Goal: Transaction & Acquisition: Purchase product/service

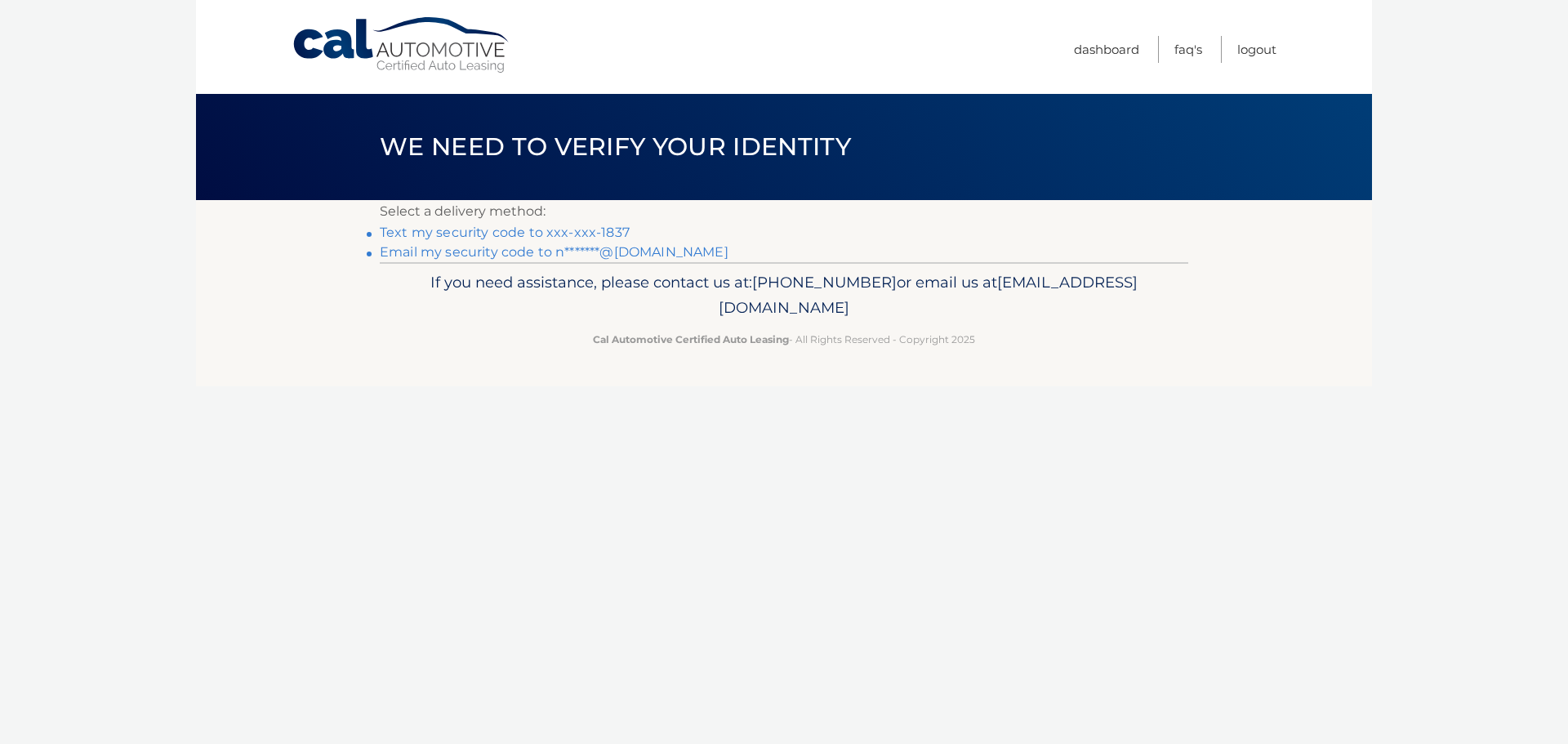
click at [464, 233] on link "Text my security code to xxx-xxx-1837" at bounding box center [505, 232] width 250 height 16
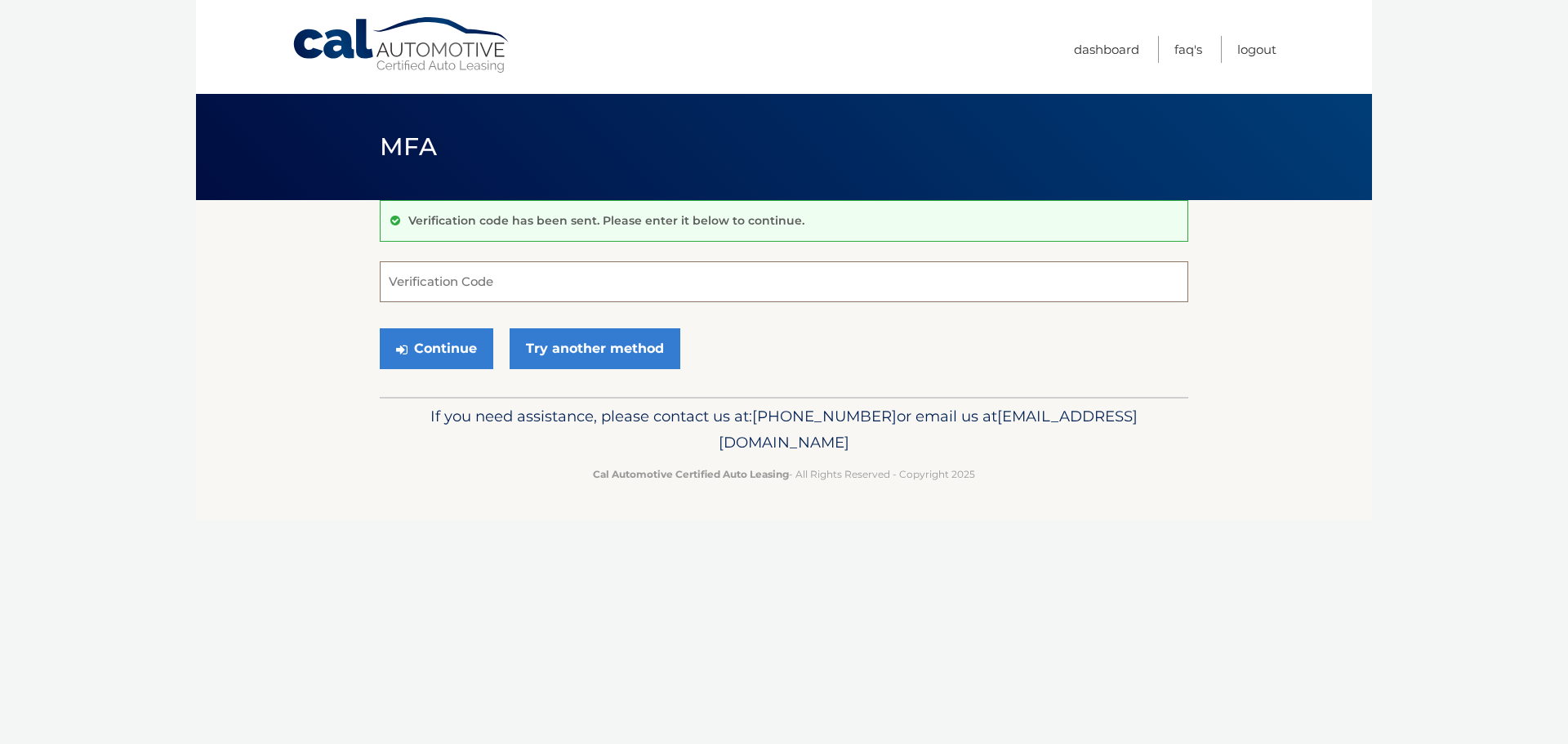
click at [534, 282] on input "Verification Code" at bounding box center [784, 282] width 808 height 41
type input "821365"
click at [380, 328] on button "Continue" at bounding box center [436, 348] width 113 height 41
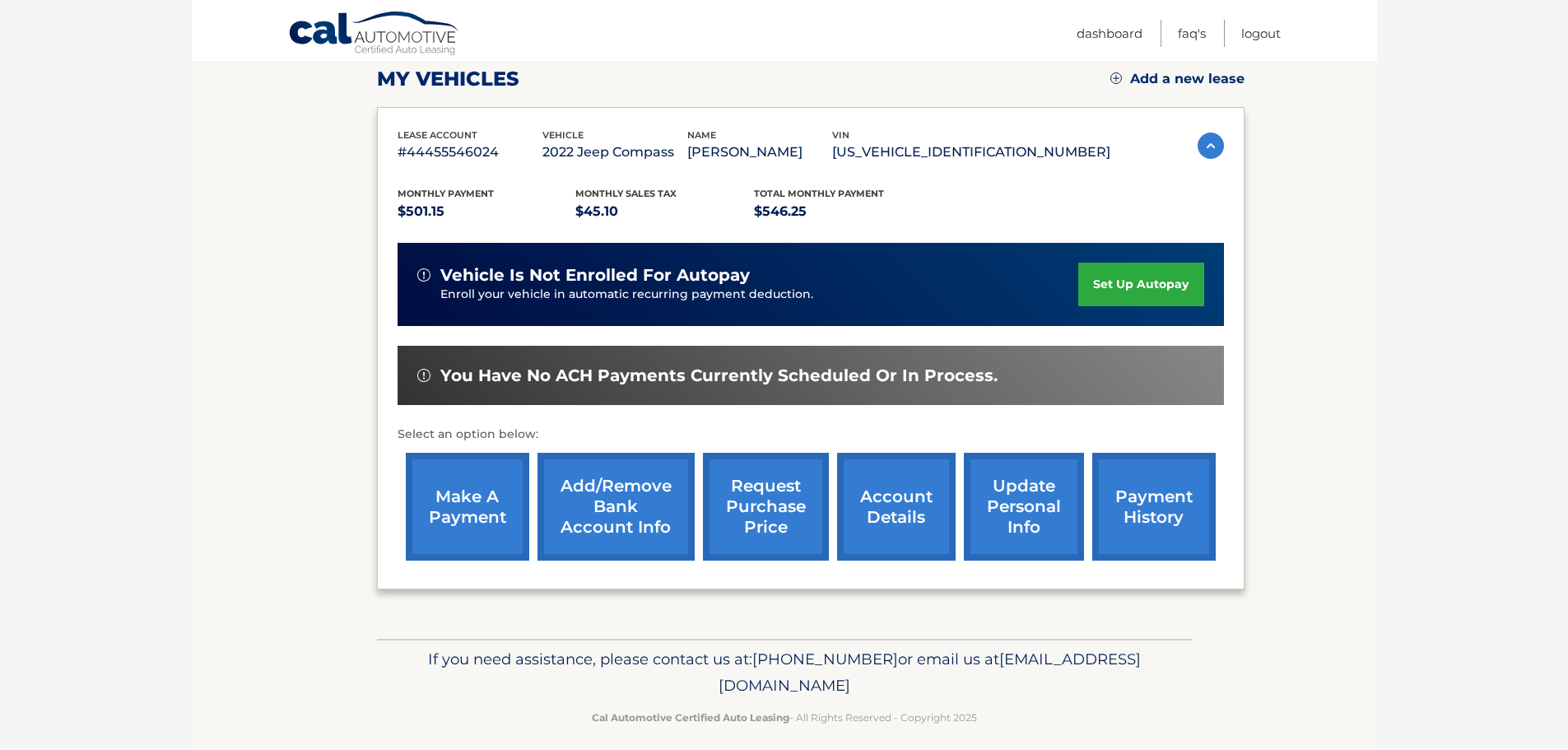
scroll to position [248, 0]
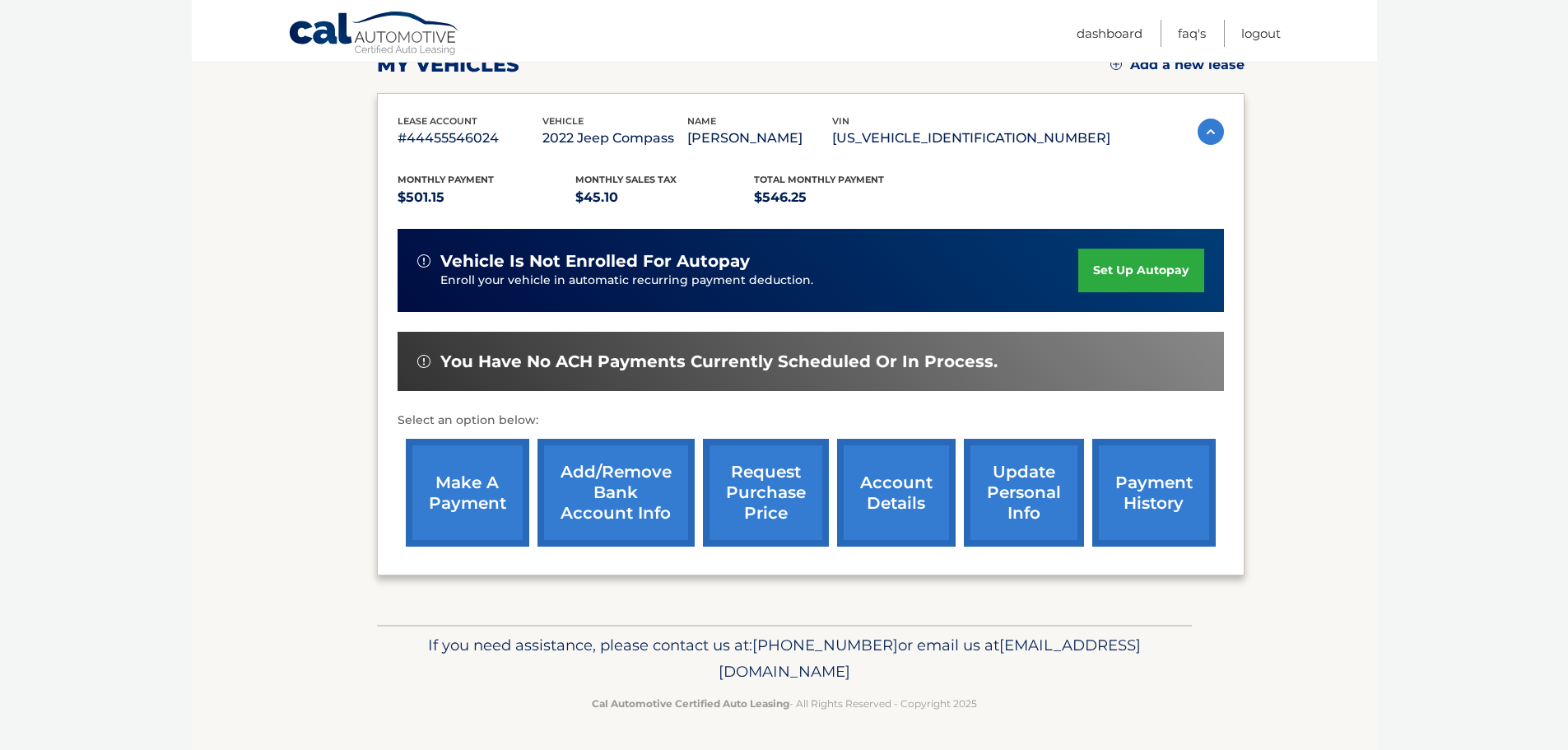
click at [478, 502] on link "make a payment" at bounding box center [468, 493] width 124 height 108
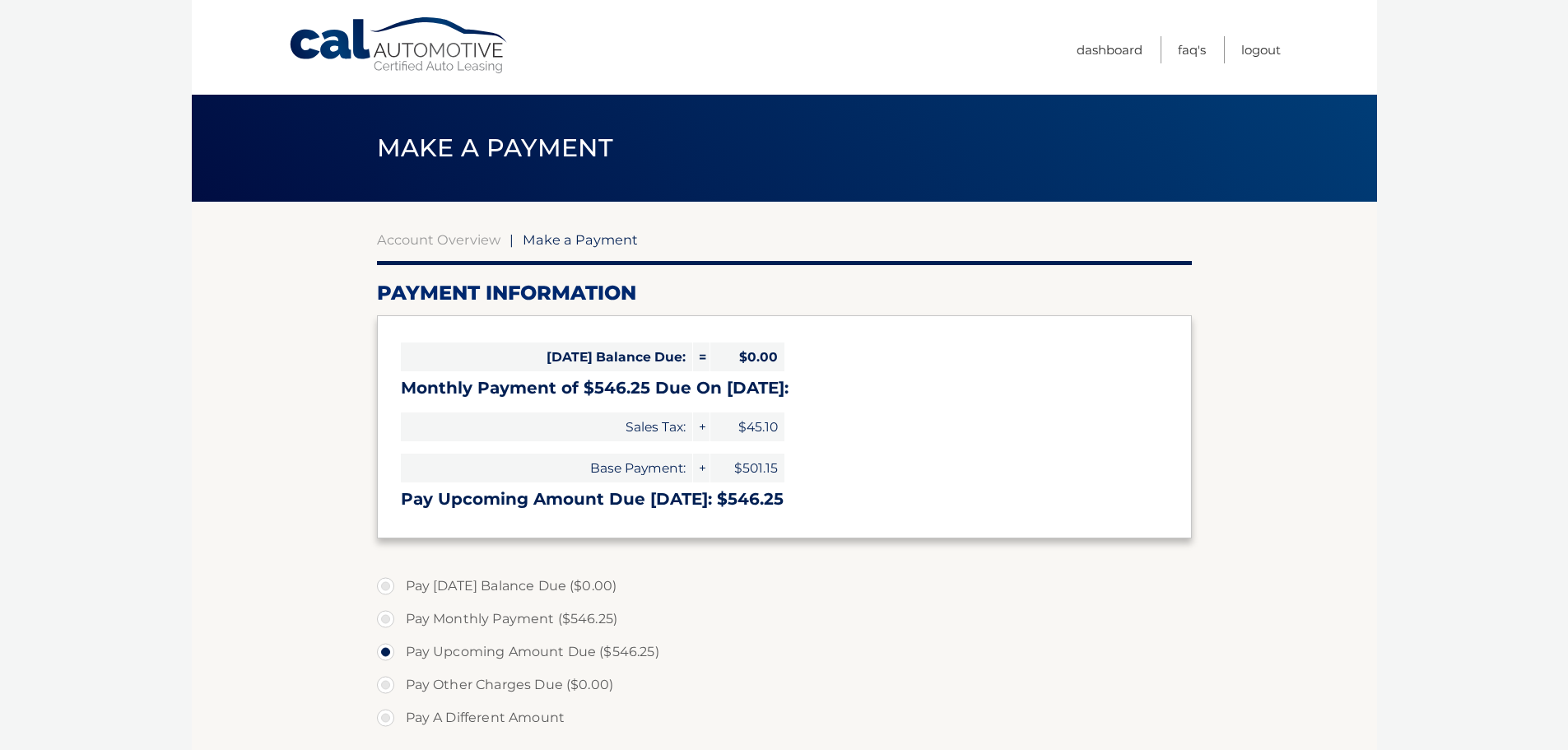
select select "YzUzMDNhYTItMTQ4My00NmY1LWEyOWQtZGQ5Y2I5ZmExOTJi"
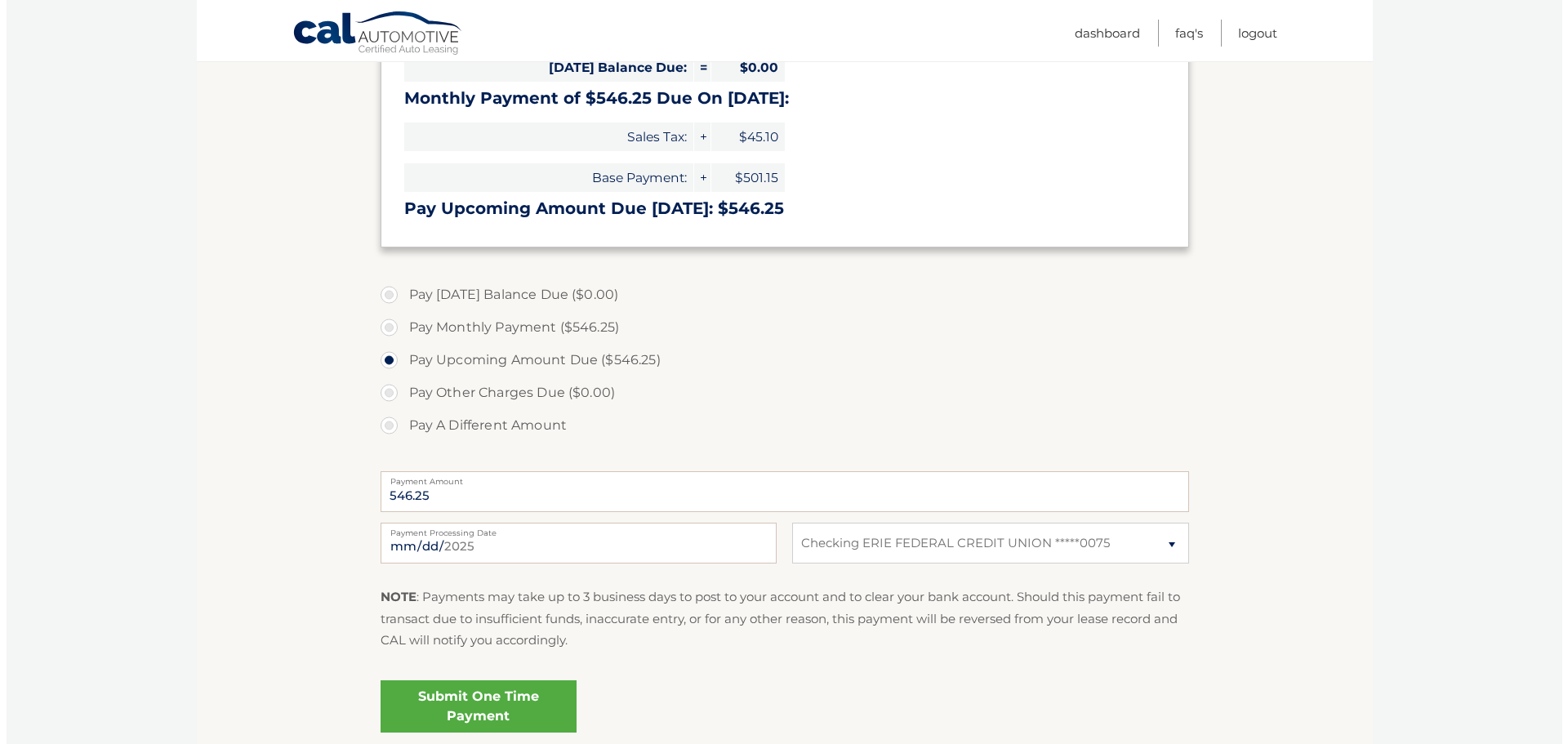
scroll to position [326, 0]
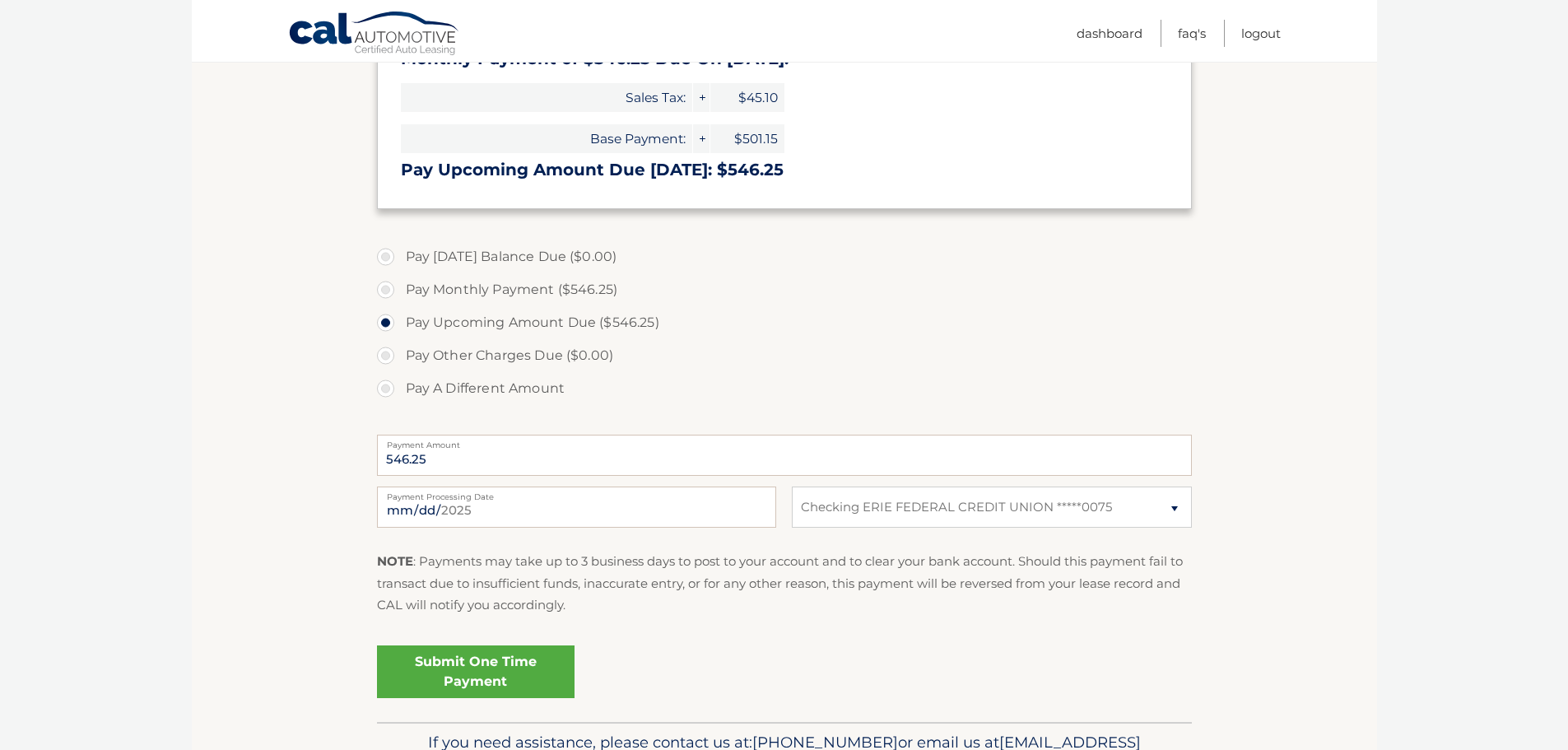
click at [455, 670] on link "Submit One Time Payment" at bounding box center [475, 672] width 197 height 53
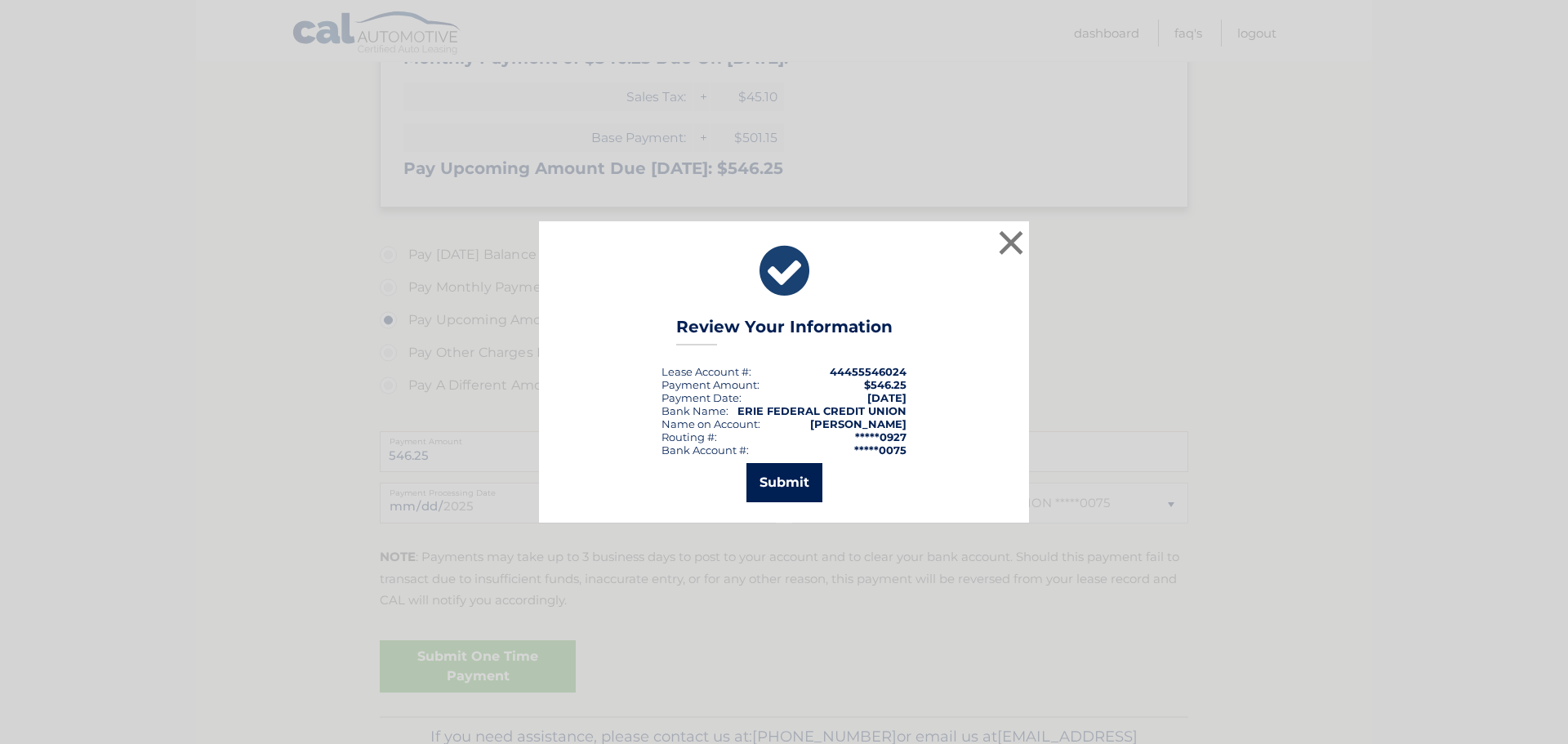
click at [790, 481] on button "Submit" at bounding box center [784, 483] width 76 height 39
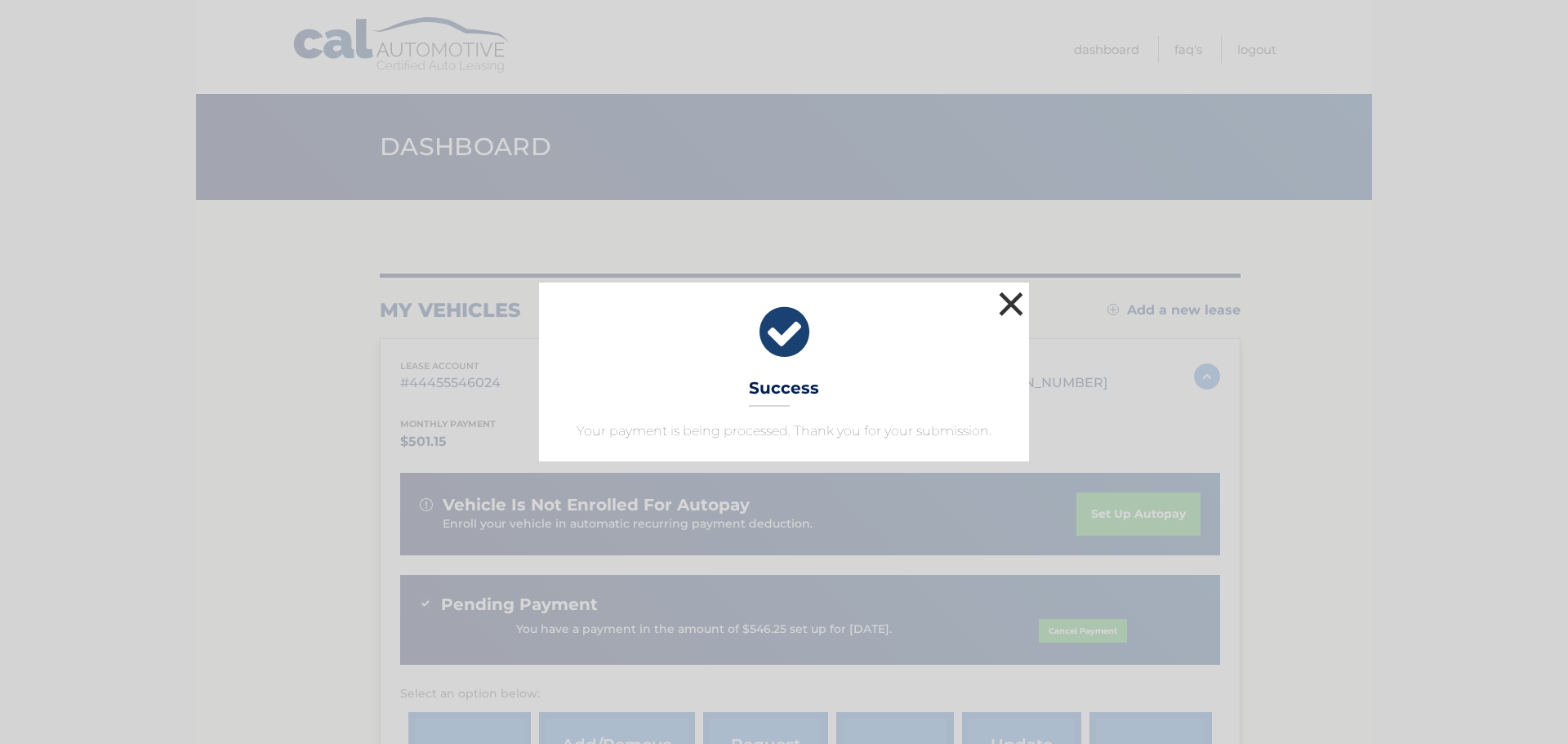
click at [1006, 302] on button "×" at bounding box center [1011, 304] width 32 height 32
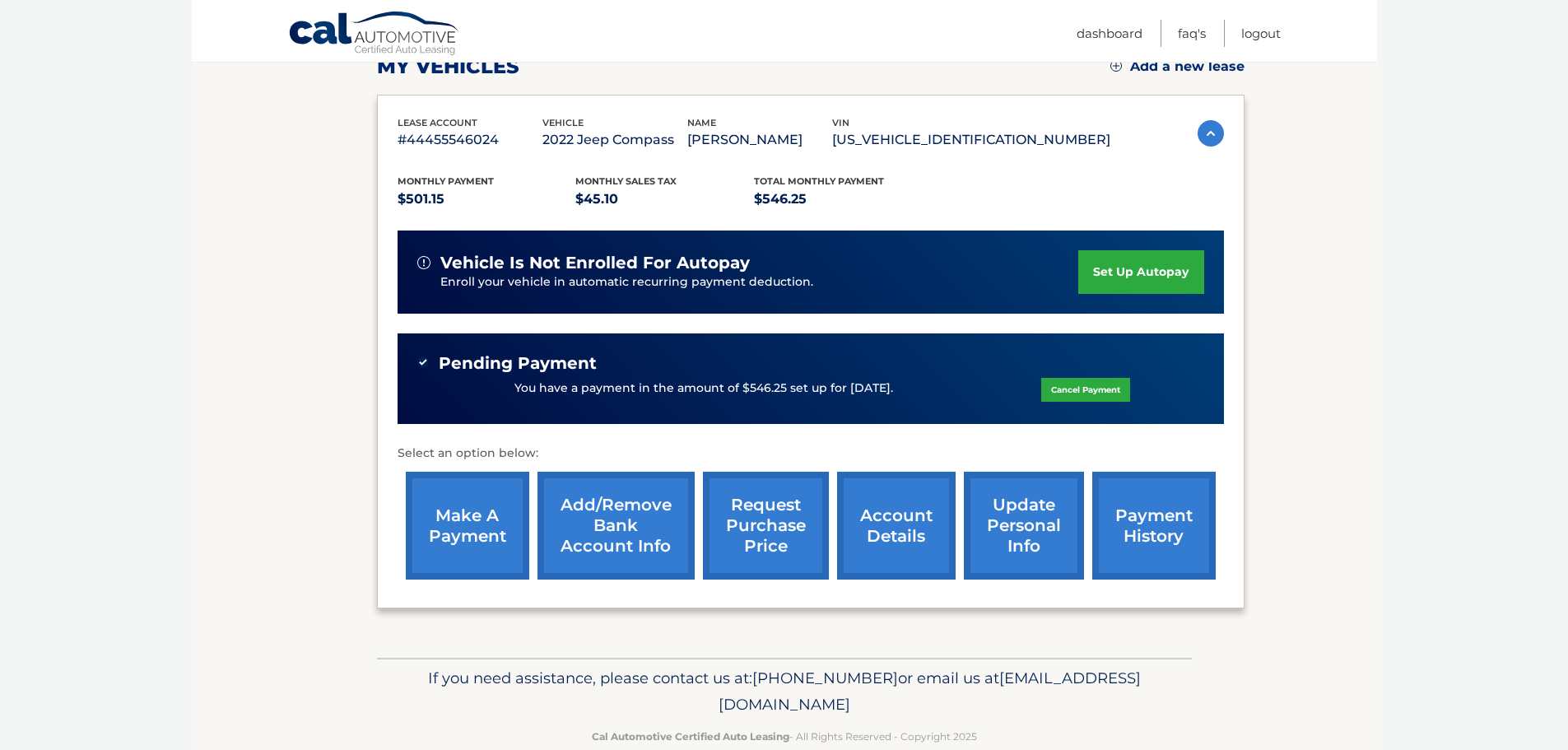
scroll to position [247, 0]
